Goal: Information Seeking & Learning: Learn about a topic

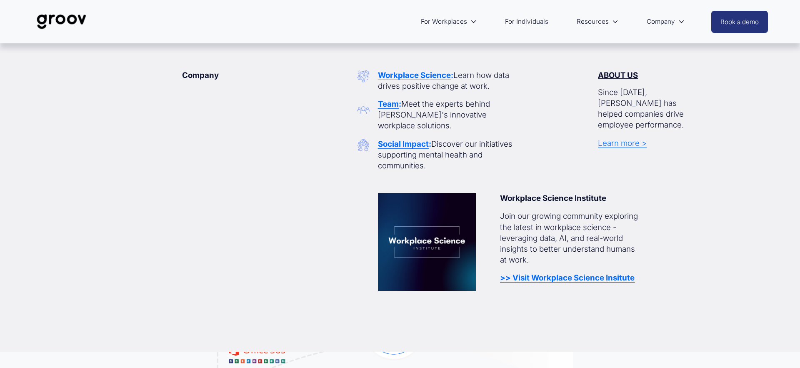
click at [680, 22] on icon "folder dropdown" at bounding box center [681, 22] width 6 height 6
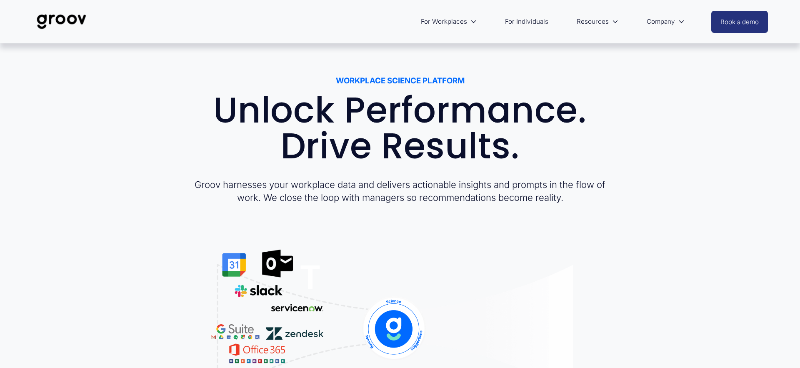
click at [681, 21] on icon "folder dropdown" at bounding box center [681, 22] width 6 height 6
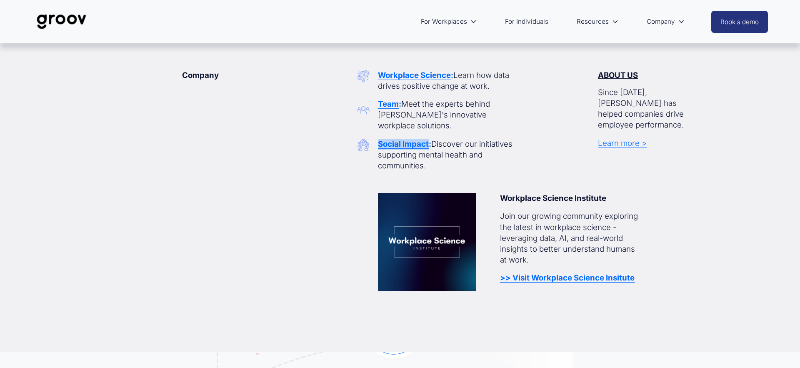
click at [423, 73] on strong "Workplace Science" at bounding box center [414, 75] width 73 height 10
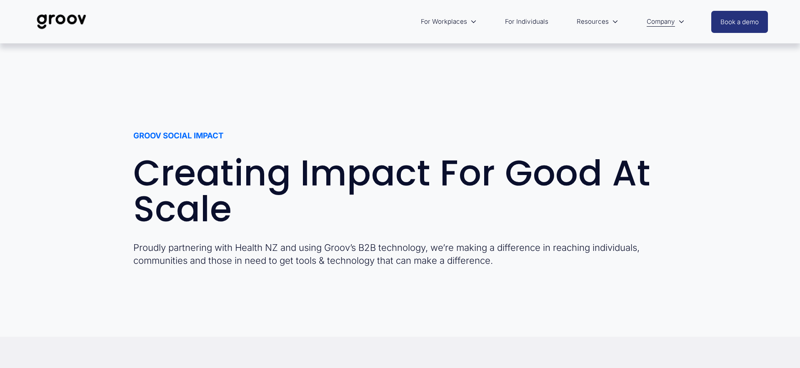
click at [75, 263] on div "GROOV SOCIAL IMPACT Creating Impact For Good At Scale Proudly partnering with H…" at bounding box center [400, 190] width 800 height 188
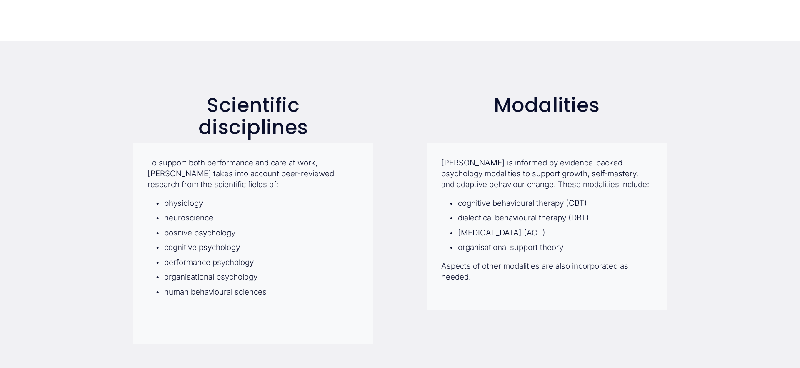
scroll to position [1469, 0]
